Goal: Communication & Community: Participate in discussion

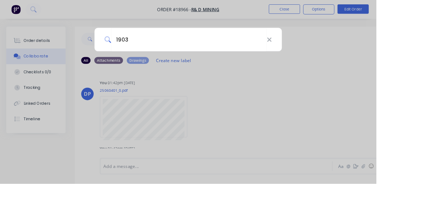
type input "19031"
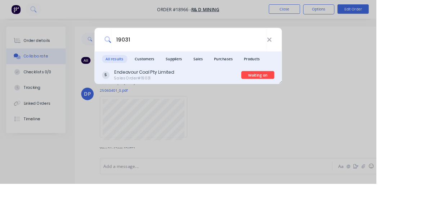
click at [228, 89] on div "Endeavour Coal Pty Limited Sales Order #19031" at bounding box center [197, 86] width 161 height 14
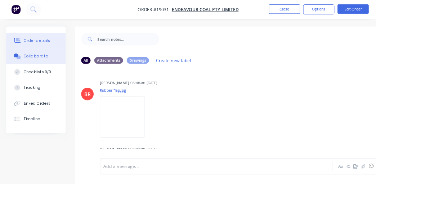
click at [40, 49] on div "Order details" at bounding box center [42, 47] width 31 height 6
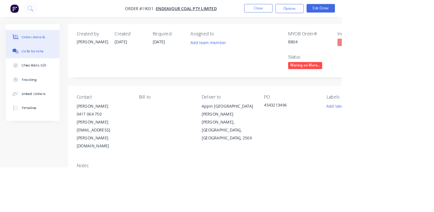
click at [38, 64] on div "Collaborate" at bounding box center [41, 65] width 28 height 6
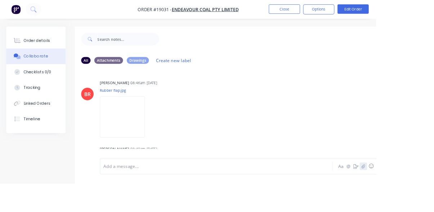
click at [419, 194] on icon "button" at bounding box center [419, 191] width 4 height 5
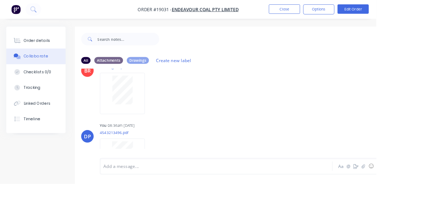
scroll to position [184, 0]
